Goal: Transaction & Acquisition: Purchase product/service

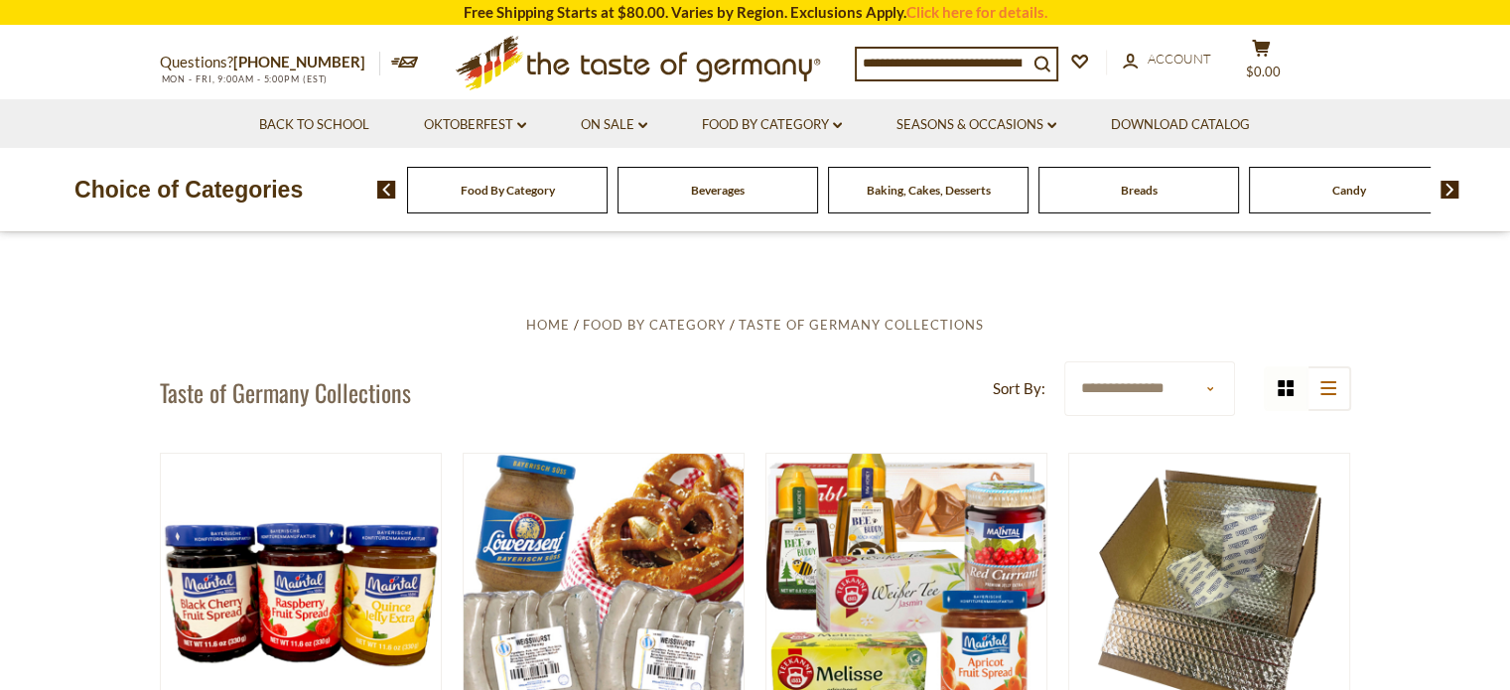
click at [1446, 190] on img at bounding box center [1450, 190] width 19 height 18
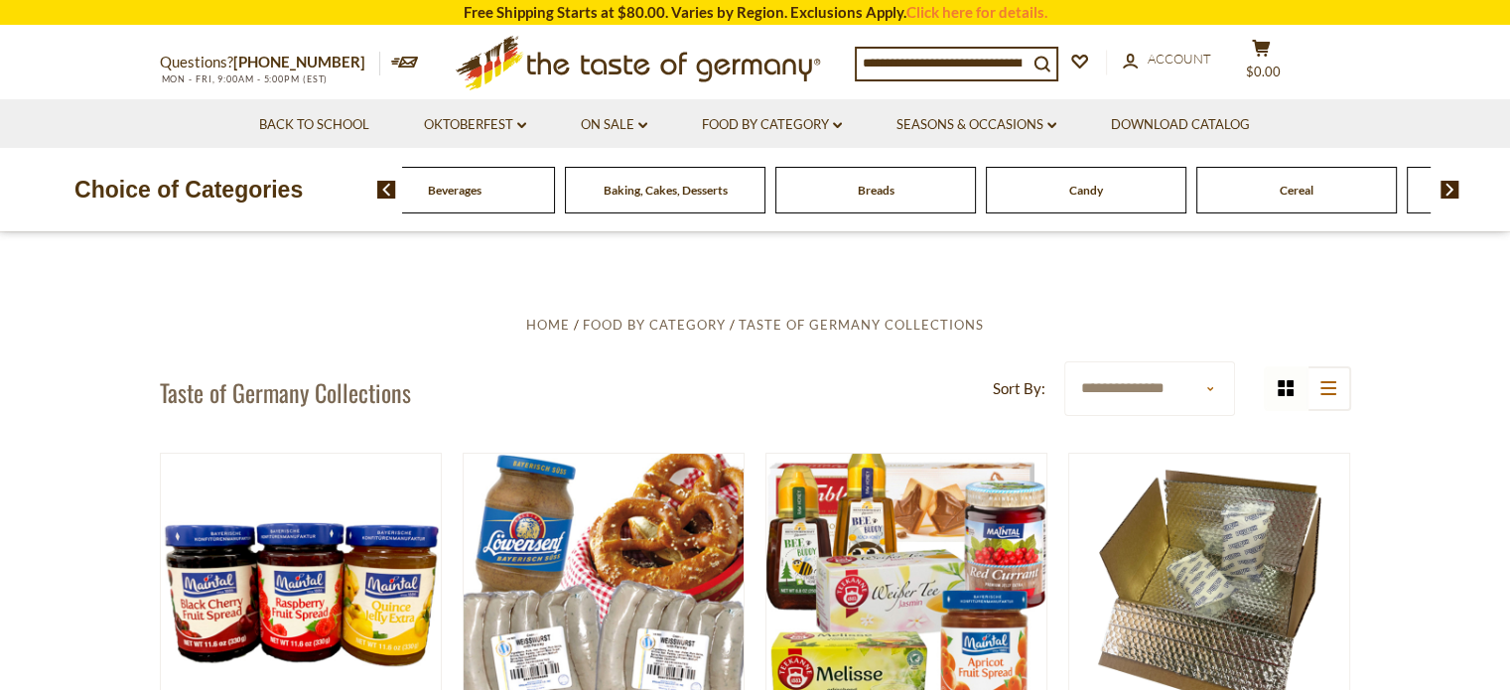
click at [1446, 190] on img at bounding box center [1450, 190] width 19 height 18
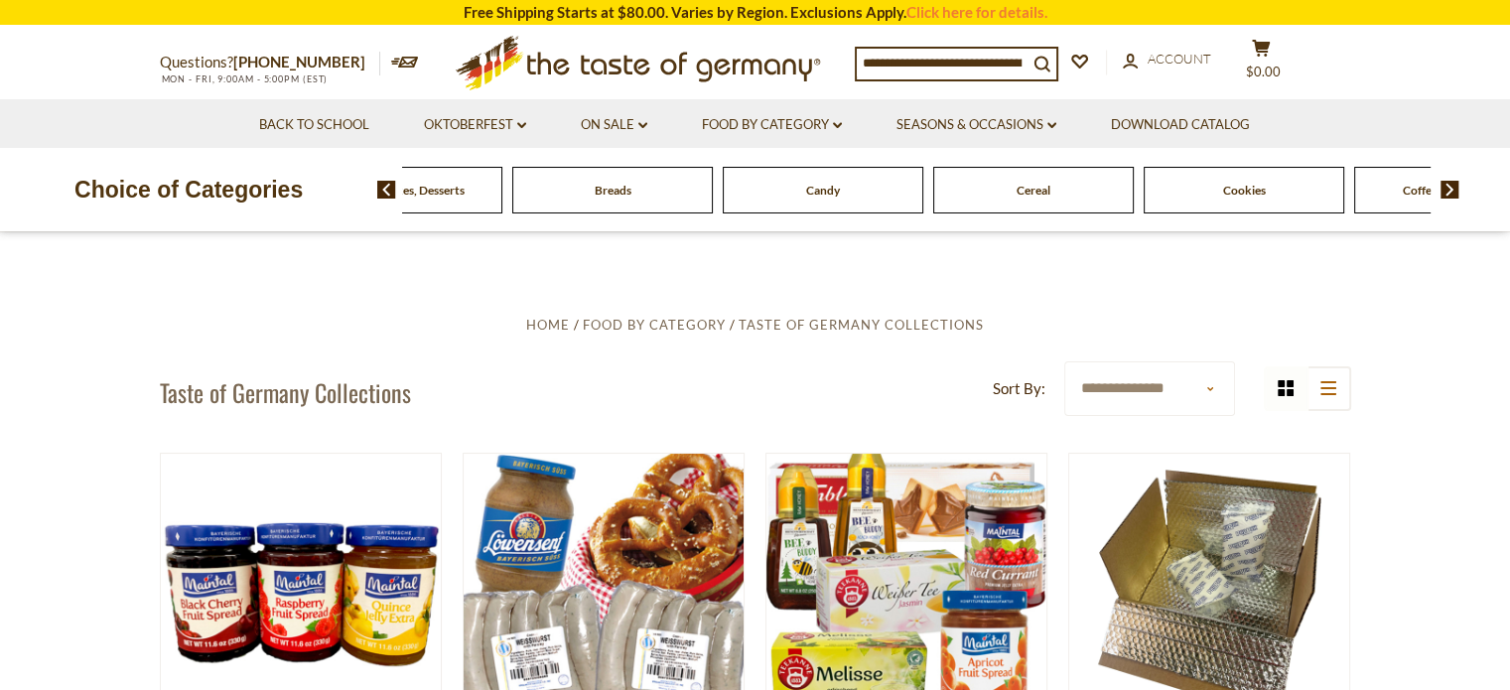
click at [1446, 190] on img at bounding box center [1450, 190] width 19 height 18
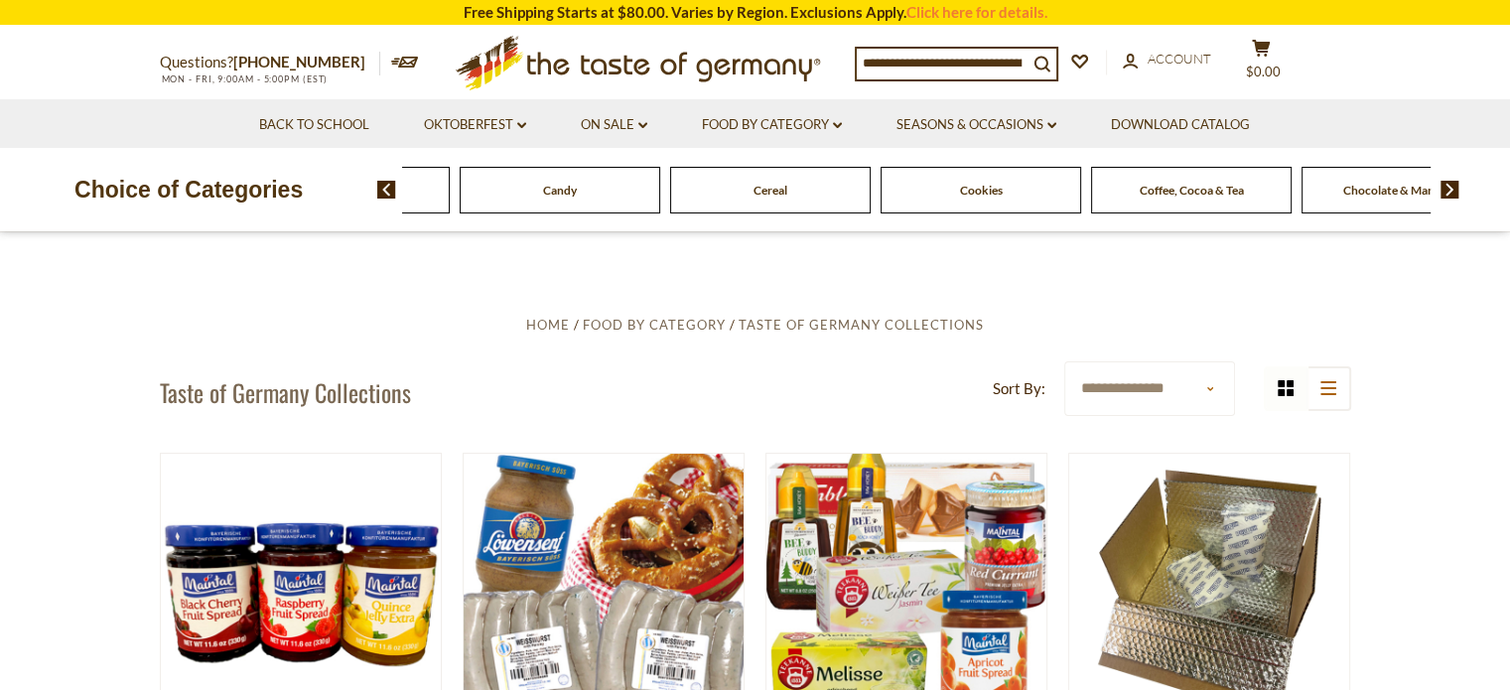
click at [1446, 190] on img at bounding box center [1450, 190] width 19 height 18
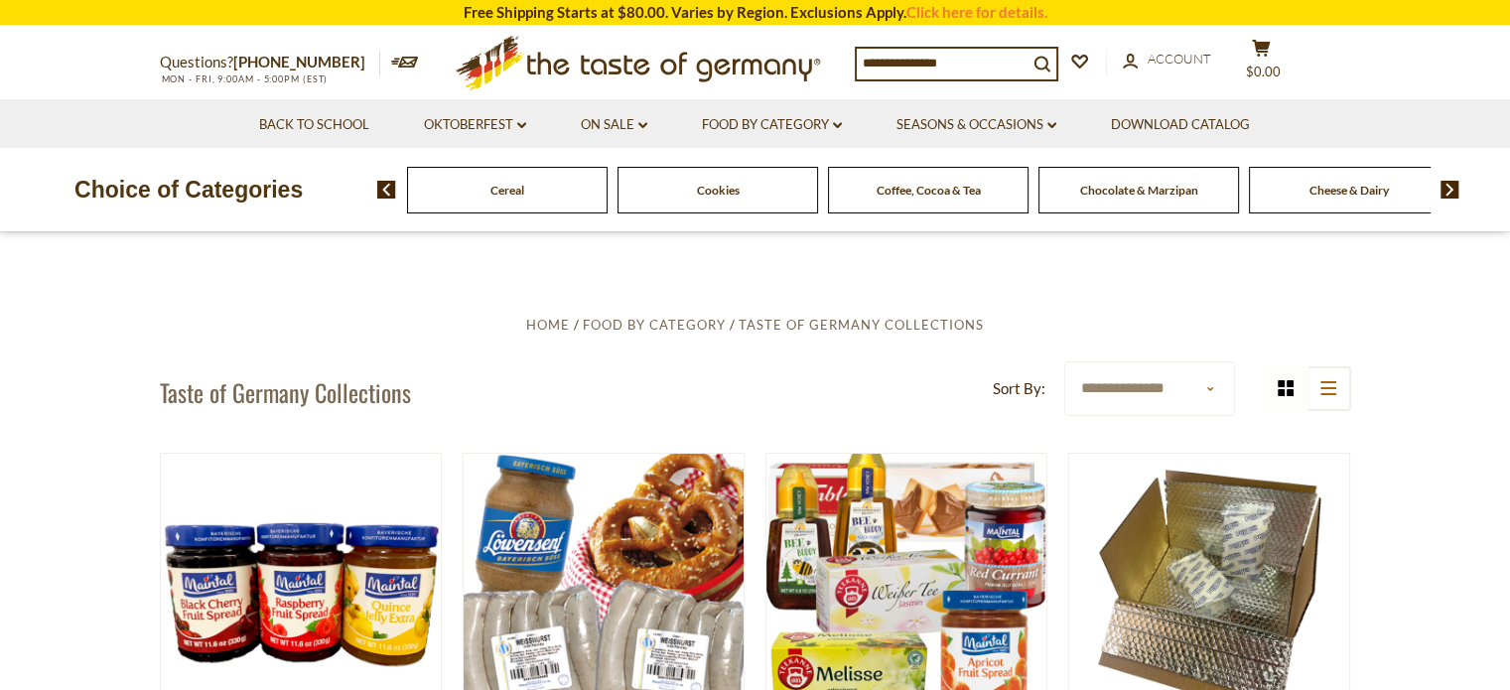
click at [1446, 190] on img at bounding box center [1450, 190] width 19 height 18
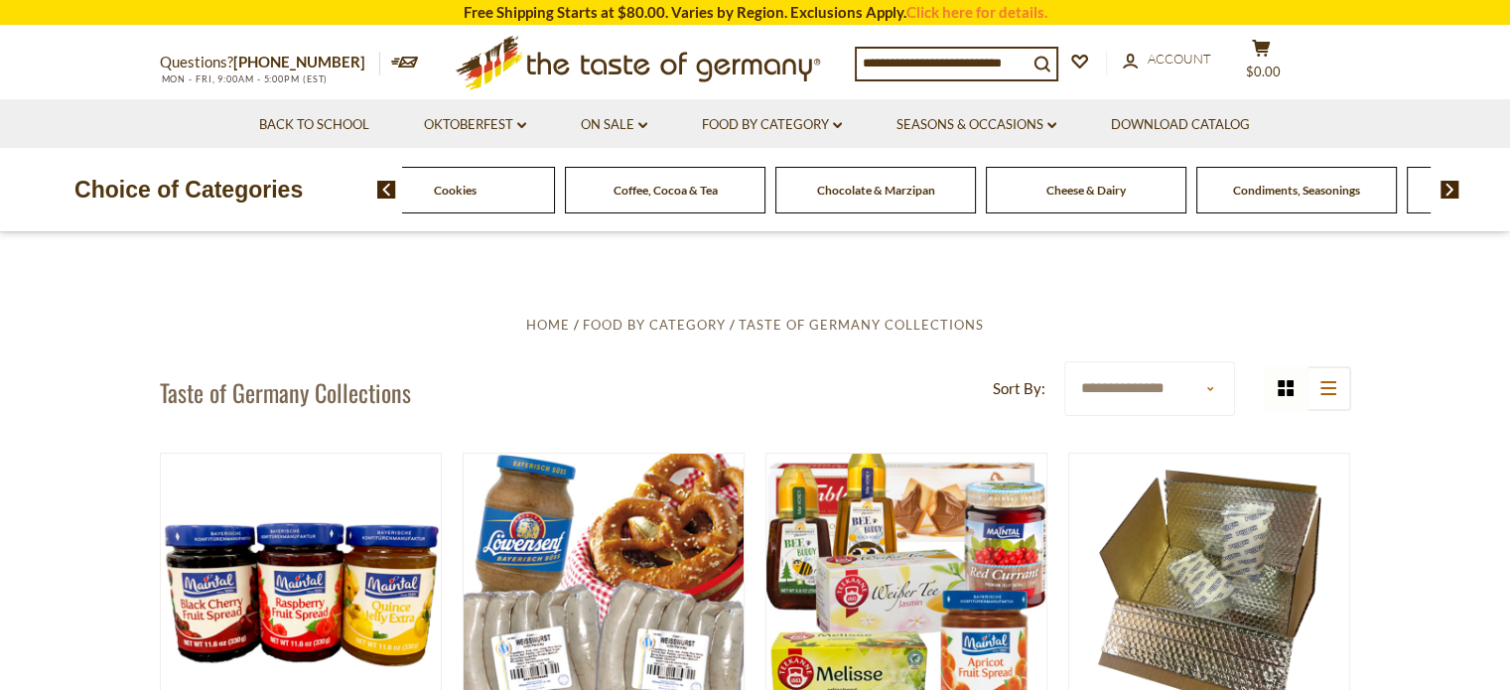
click at [1446, 190] on img at bounding box center [1450, 190] width 19 height 18
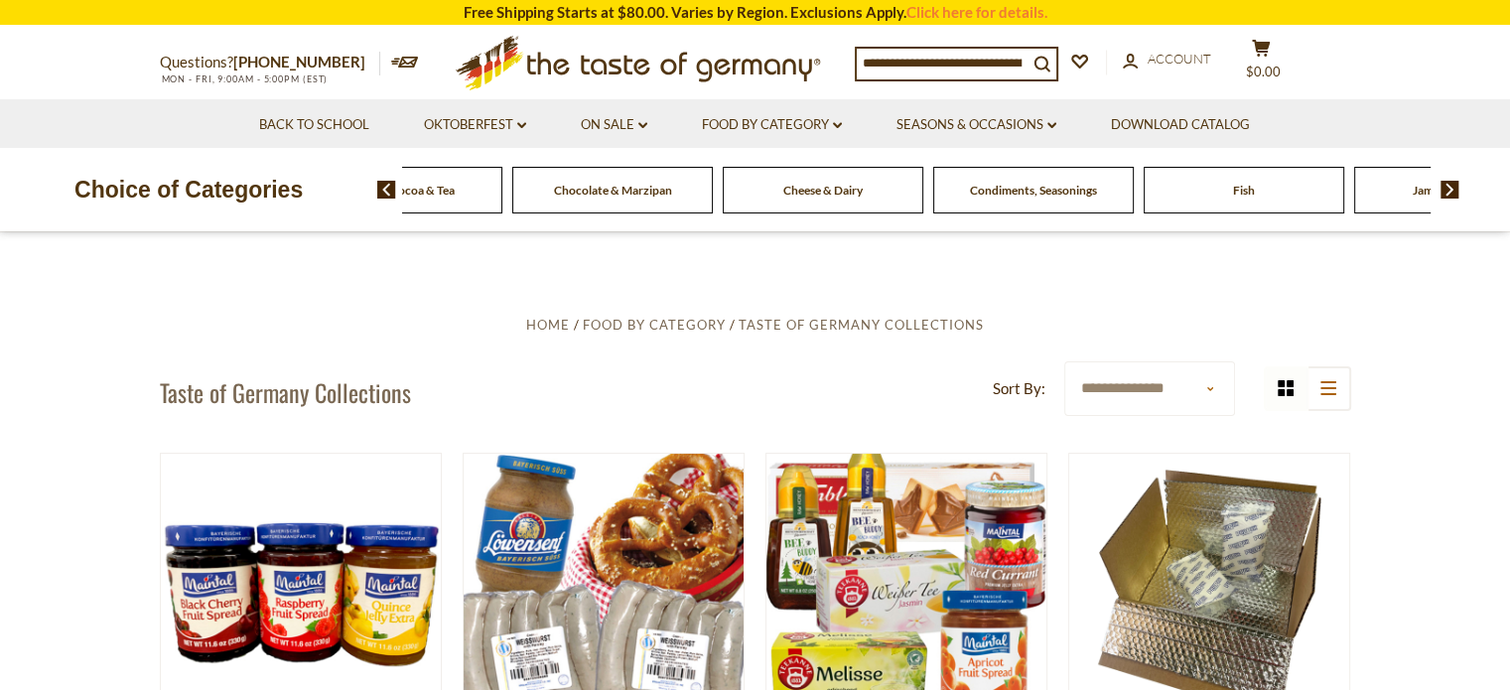
click at [1446, 190] on img at bounding box center [1450, 190] width 19 height 18
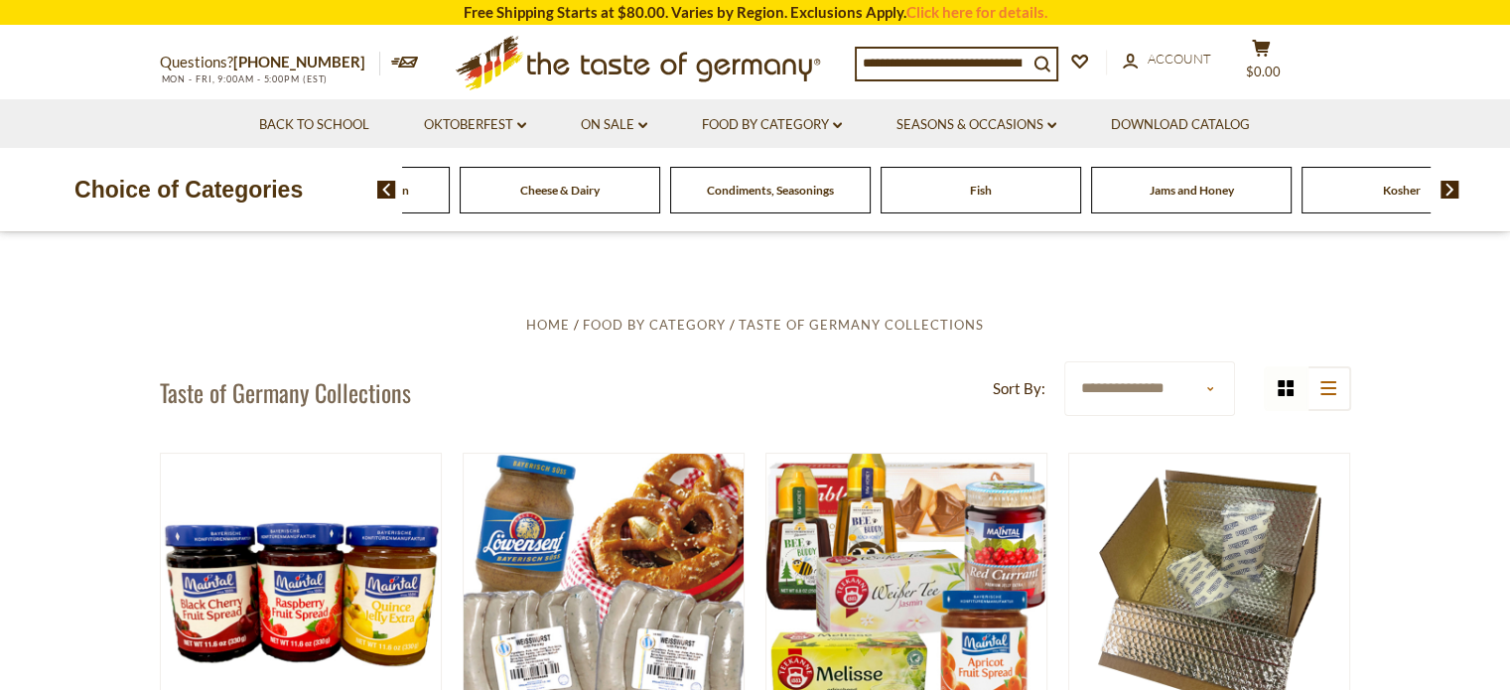
click at [1446, 190] on img at bounding box center [1450, 190] width 19 height 18
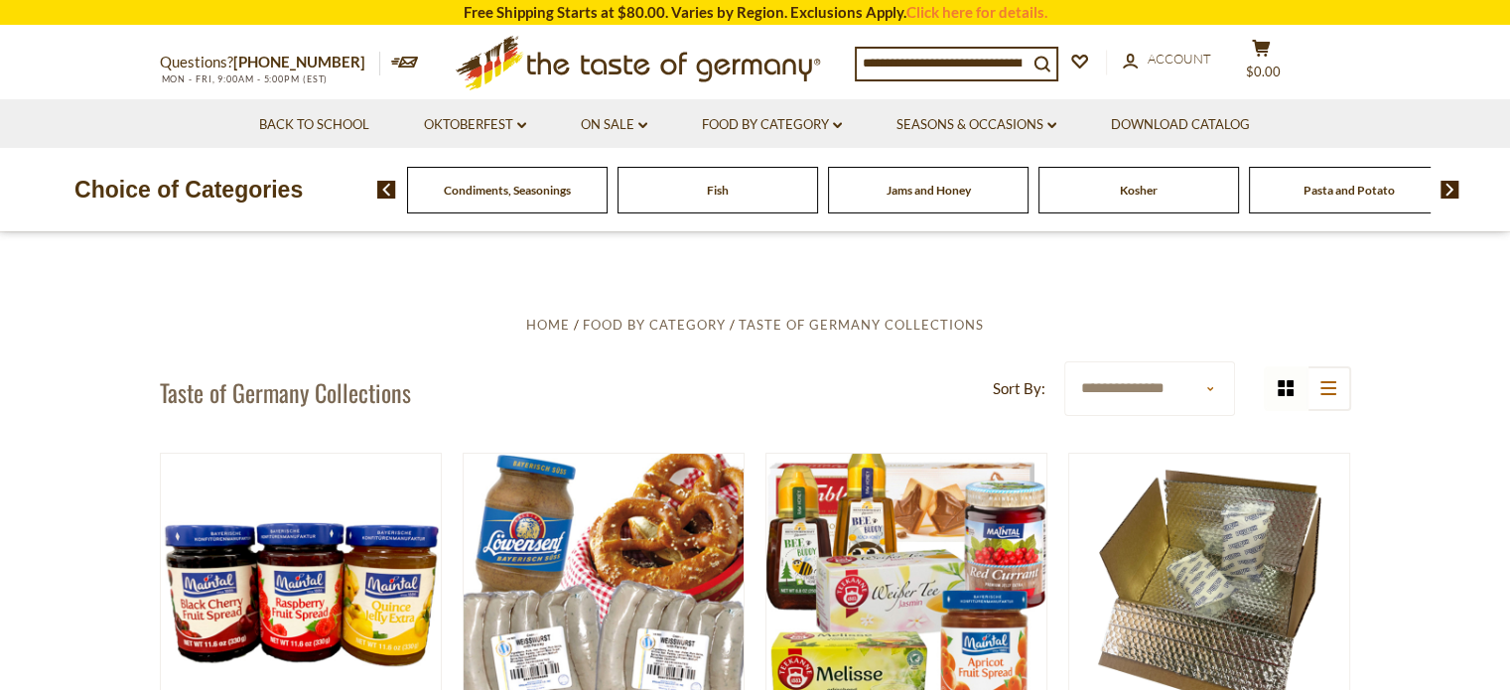
click at [1446, 190] on img at bounding box center [1450, 190] width 19 height 18
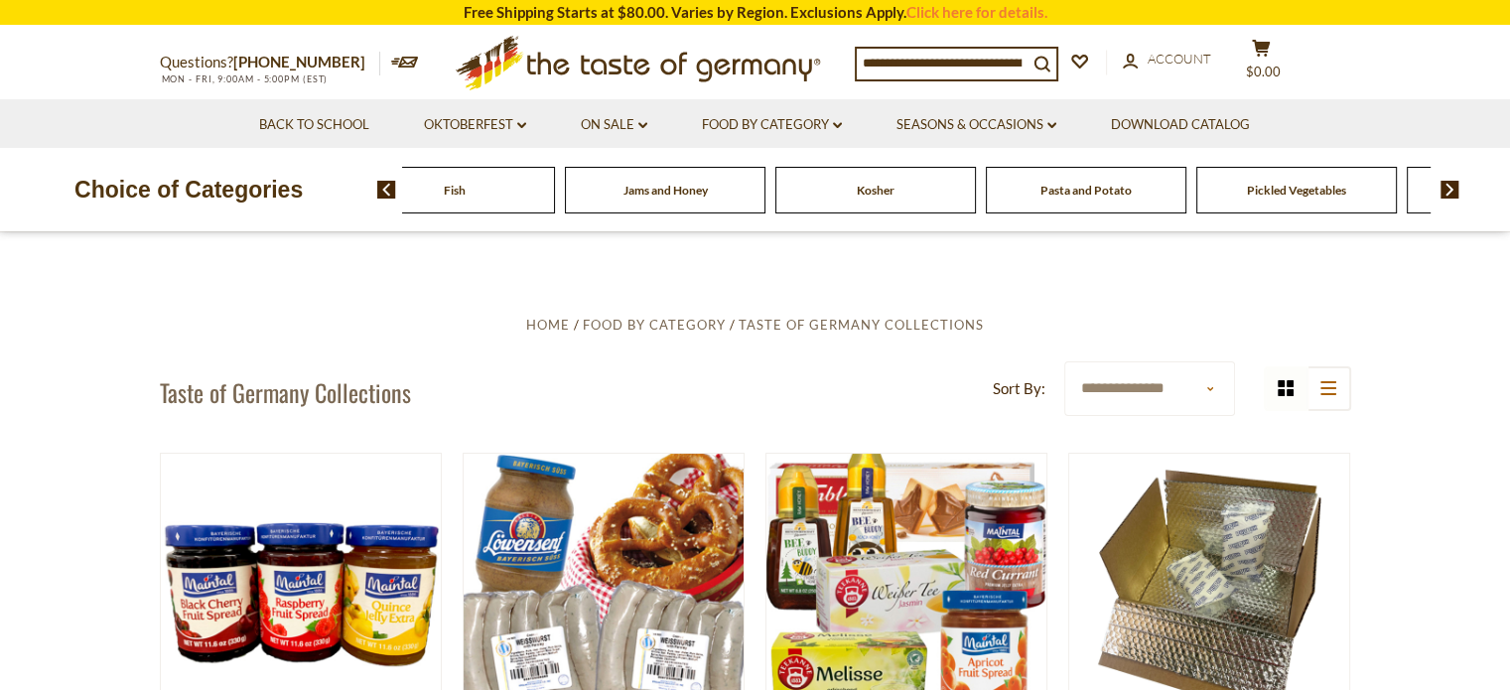
click at [1446, 190] on img at bounding box center [1450, 190] width 19 height 18
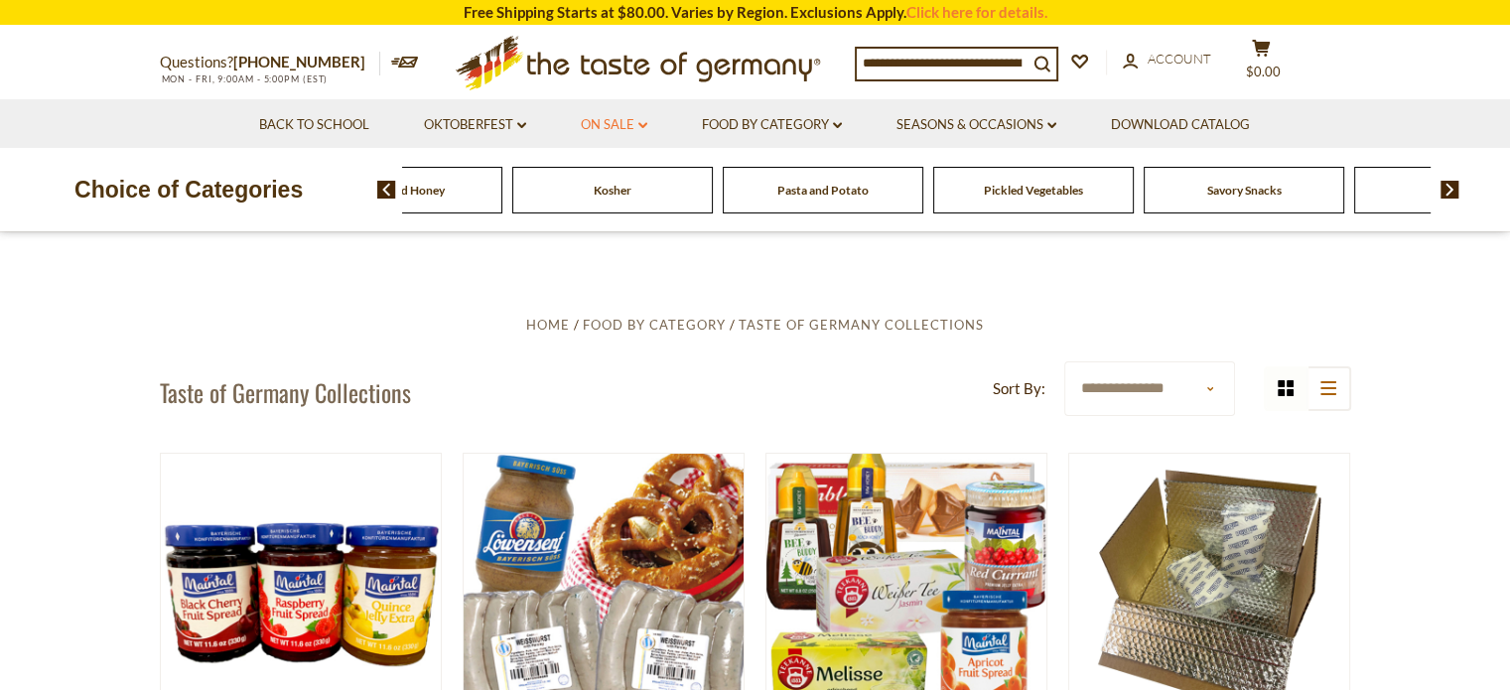
click at [606, 128] on link "On Sale dropdown_arrow" at bounding box center [614, 125] width 67 height 22
click at [615, 178] on link "All On Sale" at bounding box center [605, 177] width 71 height 18
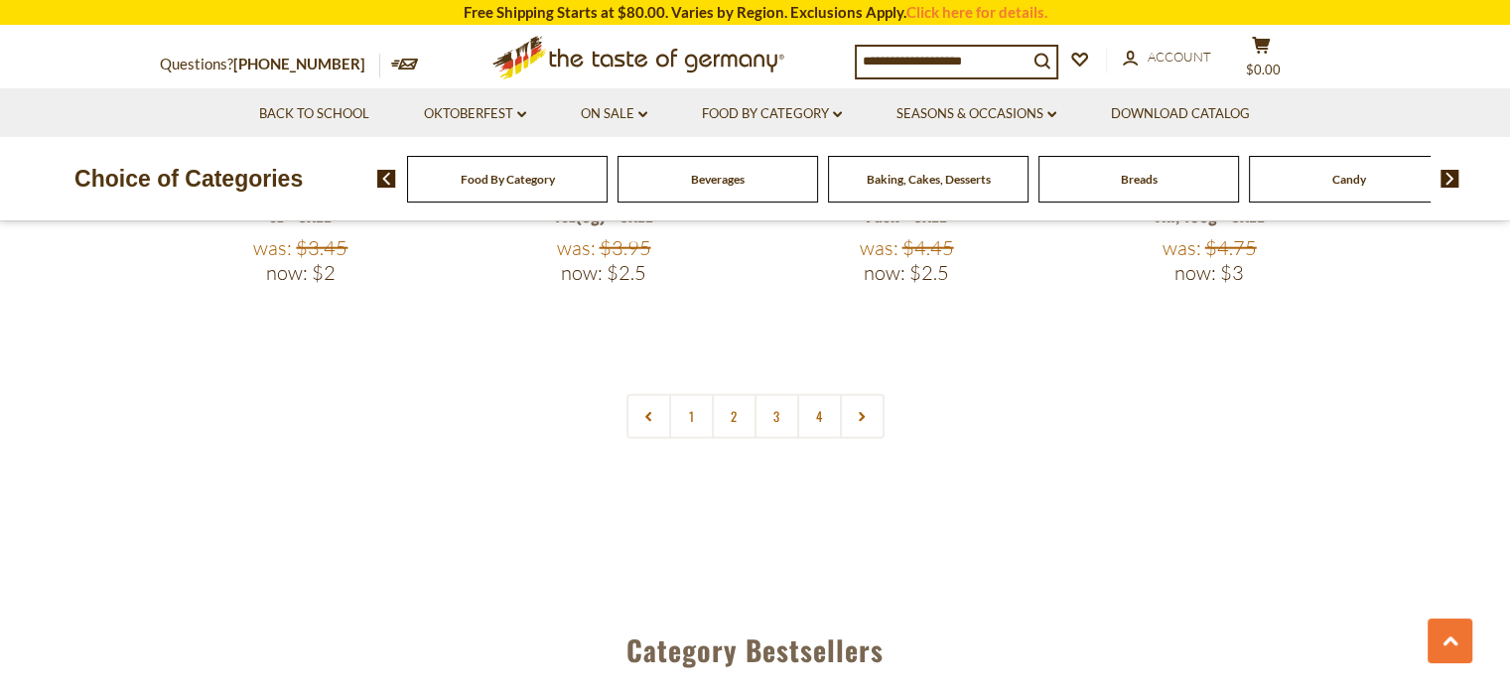
scroll to position [4833, 0]
